Goal: Information Seeking & Learning: Check status

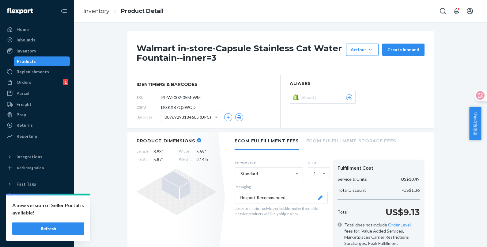
scroll to position [345, 0]
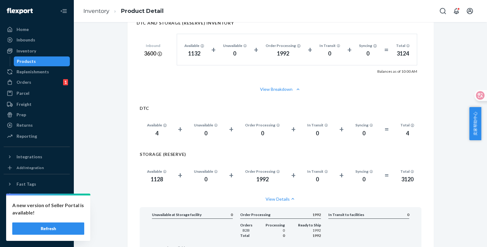
drag, startPoint x: 47, startPoint y: 226, endPoint x: 59, endPoint y: 190, distance: 38.3
click at [47, 226] on button "Refresh" at bounding box center [48, 228] width 72 height 12
click at [30, 83] on div "Orders" at bounding box center [24, 82] width 15 height 6
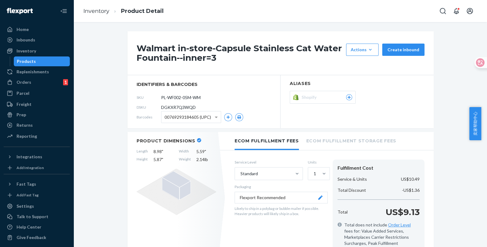
drag, startPoint x: 32, startPoint y: 74, endPoint x: 35, endPoint y: 60, distance: 14.0
click at [32, 74] on div "Replenishments" at bounding box center [33, 72] width 32 height 6
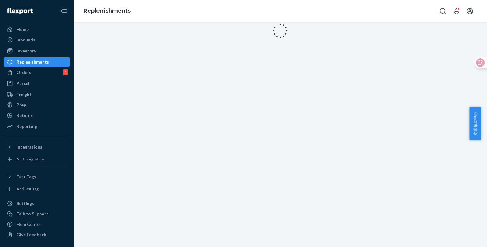
click at [35, 58] on div "Replenishments" at bounding box center [36, 62] width 65 height 9
click at [34, 51] on div "Inventory" at bounding box center [27, 51] width 20 height 6
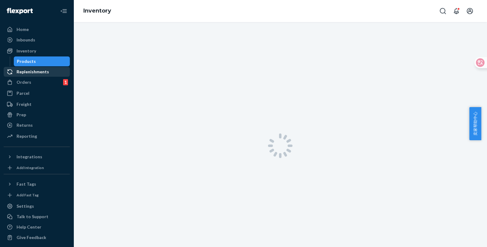
click at [38, 72] on div "Replenishments" at bounding box center [33, 72] width 32 height 6
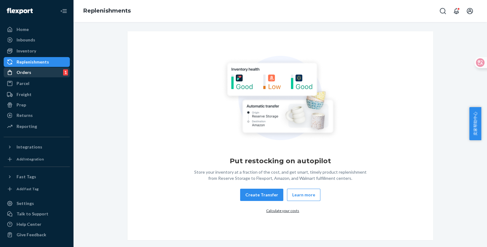
click at [33, 71] on div "Orders 1" at bounding box center [36, 72] width 65 height 9
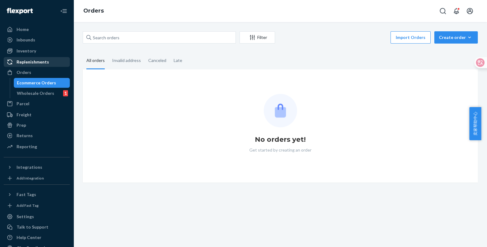
click at [38, 61] on div "Replenishments" at bounding box center [33, 62] width 32 height 6
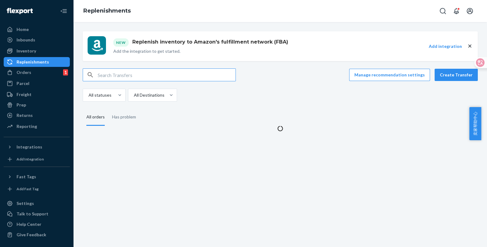
click at [37, 60] on div "Replenishments" at bounding box center [33, 62] width 32 height 6
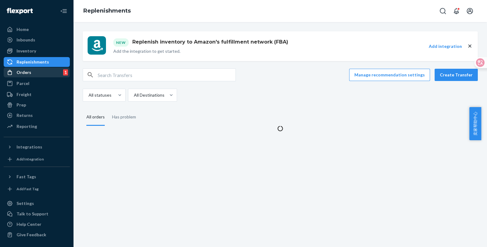
click at [35, 73] on div "Orders 1" at bounding box center [36, 72] width 65 height 9
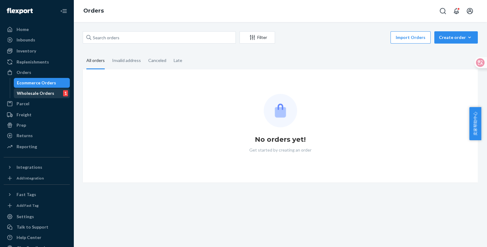
click at [38, 91] on div "Wholesale Orders" at bounding box center [35, 93] width 37 height 6
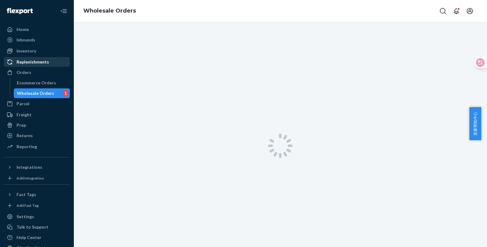
click at [42, 59] on div "Replenishments" at bounding box center [33, 62] width 32 height 6
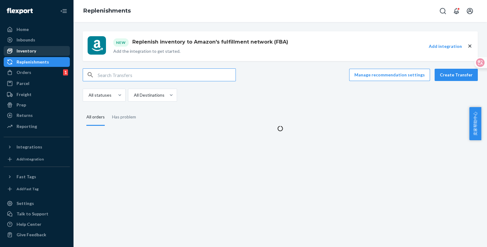
click at [35, 53] on div "Inventory" at bounding box center [36, 51] width 65 height 9
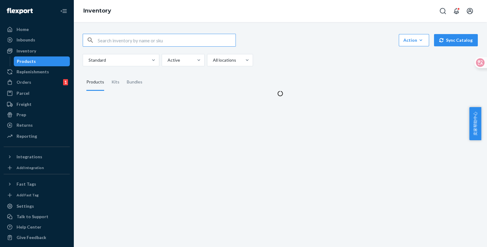
click at [139, 39] on input "text" at bounding box center [167, 40] width 138 height 12
type input "454291519"
drag, startPoint x: 159, startPoint y: 40, endPoint x: 28, endPoint y: 38, distance: 131.8
click at [28, 38] on div "Home Inbounds Shipping Plans Problems Inventory Products Replenishments Orders …" at bounding box center [243, 123] width 487 height 247
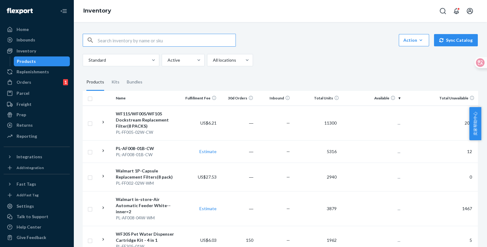
click at [149, 42] on input "text" at bounding box center [167, 40] width 138 height 12
paste input "PL-AF301-06B"
type input "PL-AF301-06B"
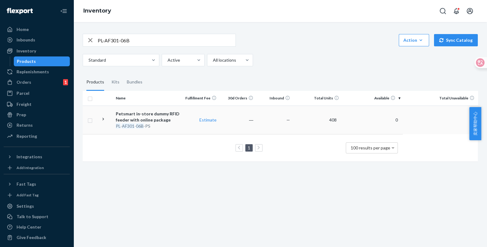
click at [145, 126] on div "PL - AF301 - 06B -PS" at bounding box center [148, 126] width 64 height 6
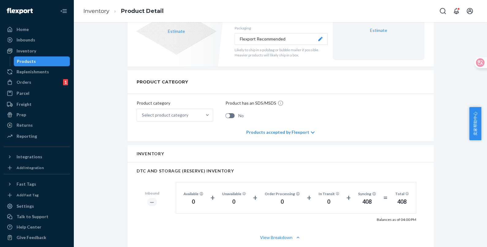
scroll to position [268, 0]
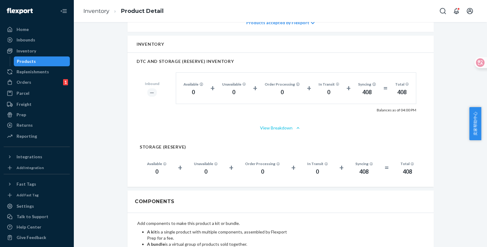
click at [286, 127] on button "View Breakdown" at bounding box center [281, 128] width 288 height 6
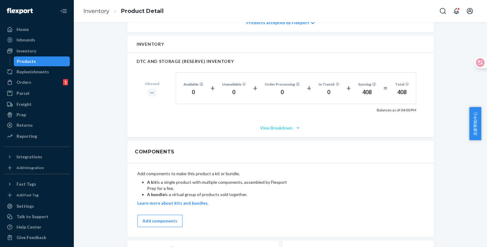
click at [286, 126] on button "View Breakdown" at bounding box center [281, 128] width 288 height 6
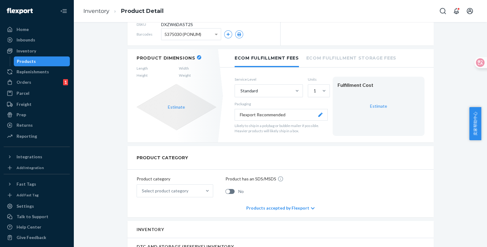
scroll to position [76, 0]
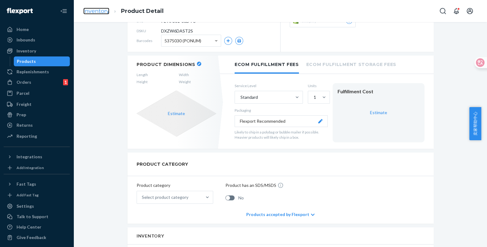
click at [96, 13] on link "Inventory" at bounding box center [96, 11] width 26 height 7
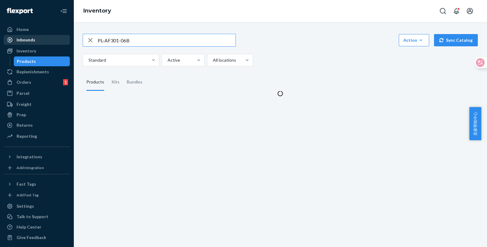
drag, startPoint x: 154, startPoint y: 39, endPoint x: 22, endPoint y: 36, distance: 132.4
click at [22, 36] on div "Home Inbounds Shipping Plans Problems Inventory Products Replenishments Orders …" at bounding box center [243, 123] width 487 height 247
type input "62-36116-02C"
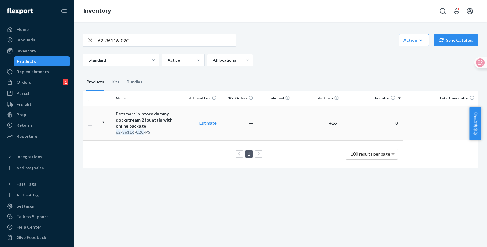
click at [138, 131] on em "02C" at bounding box center [140, 131] width 8 height 5
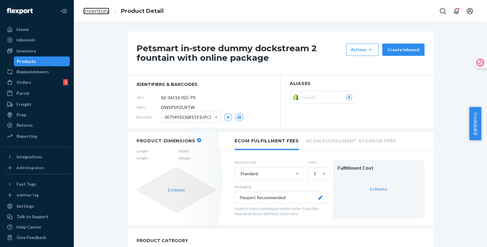
drag, startPoint x: 96, startPoint y: 12, endPoint x: 131, endPoint y: 26, distance: 37.3
click at [96, 12] on link "Inventory" at bounding box center [96, 11] width 26 height 7
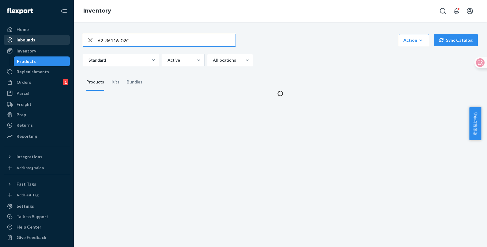
drag, startPoint x: 149, startPoint y: 42, endPoint x: 58, endPoint y: 38, distance: 90.8
click at [58, 38] on div "Home Inbounds Shipping Plans Problems Inventory Products Replenishments Orders …" at bounding box center [243, 123] width 487 height 247
type input "PL-AF203-09W"
